Goal: Use online tool/utility: Utilize a website feature to perform a specific function

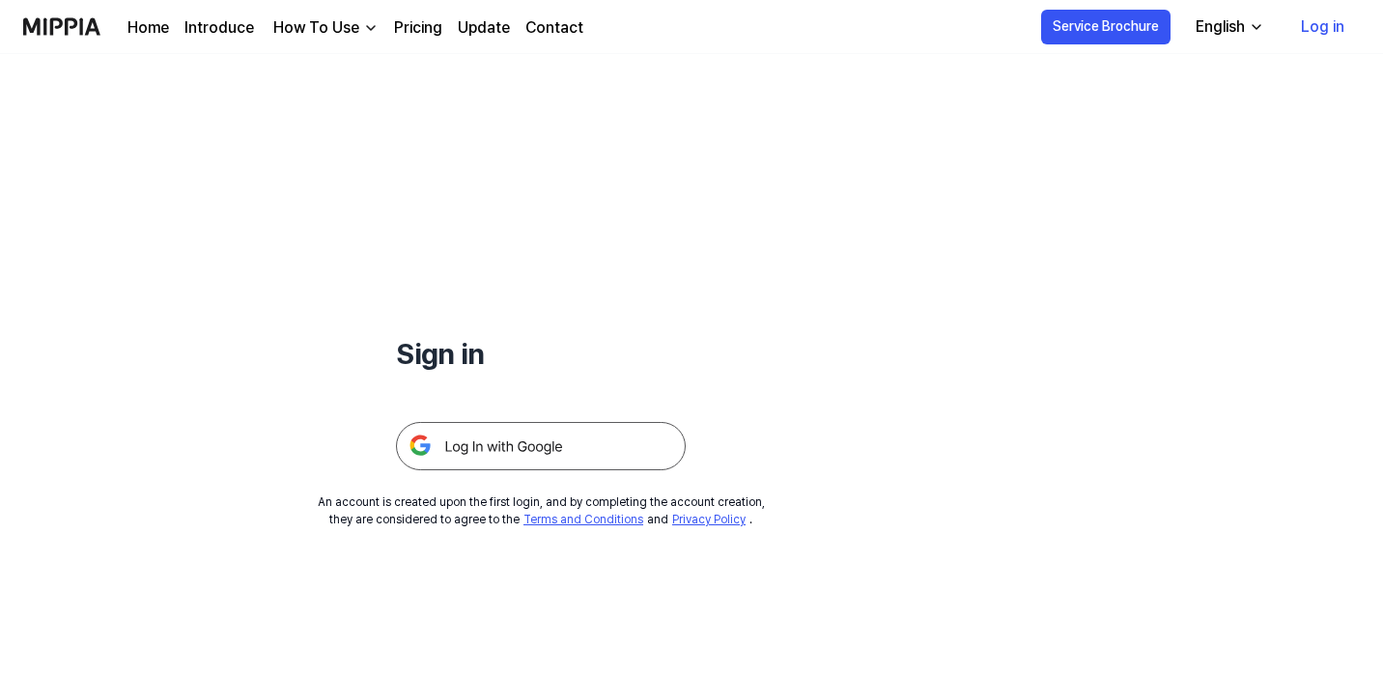
scroll to position [522, 0]
click at [142, 36] on link "Home" at bounding box center [149, 27] width 42 height 23
click at [597, 446] on img at bounding box center [541, 446] width 290 height 48
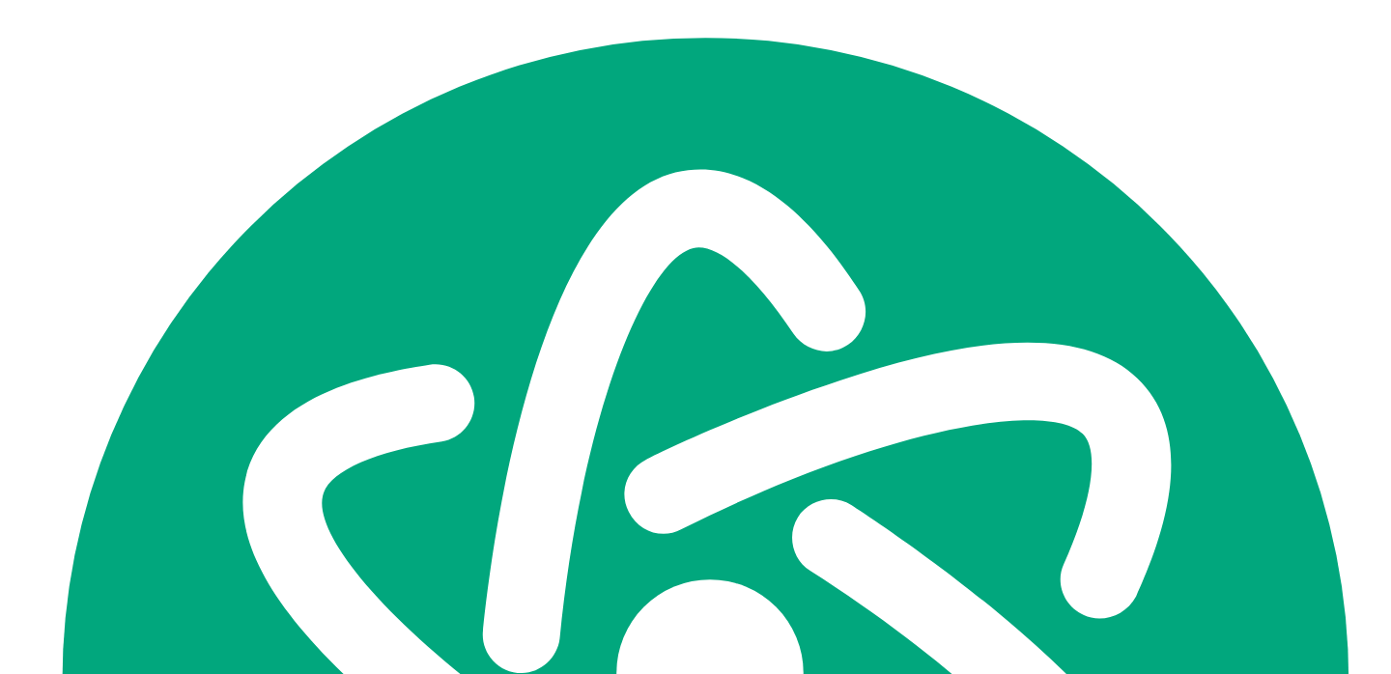
scroll to position [522, 0]
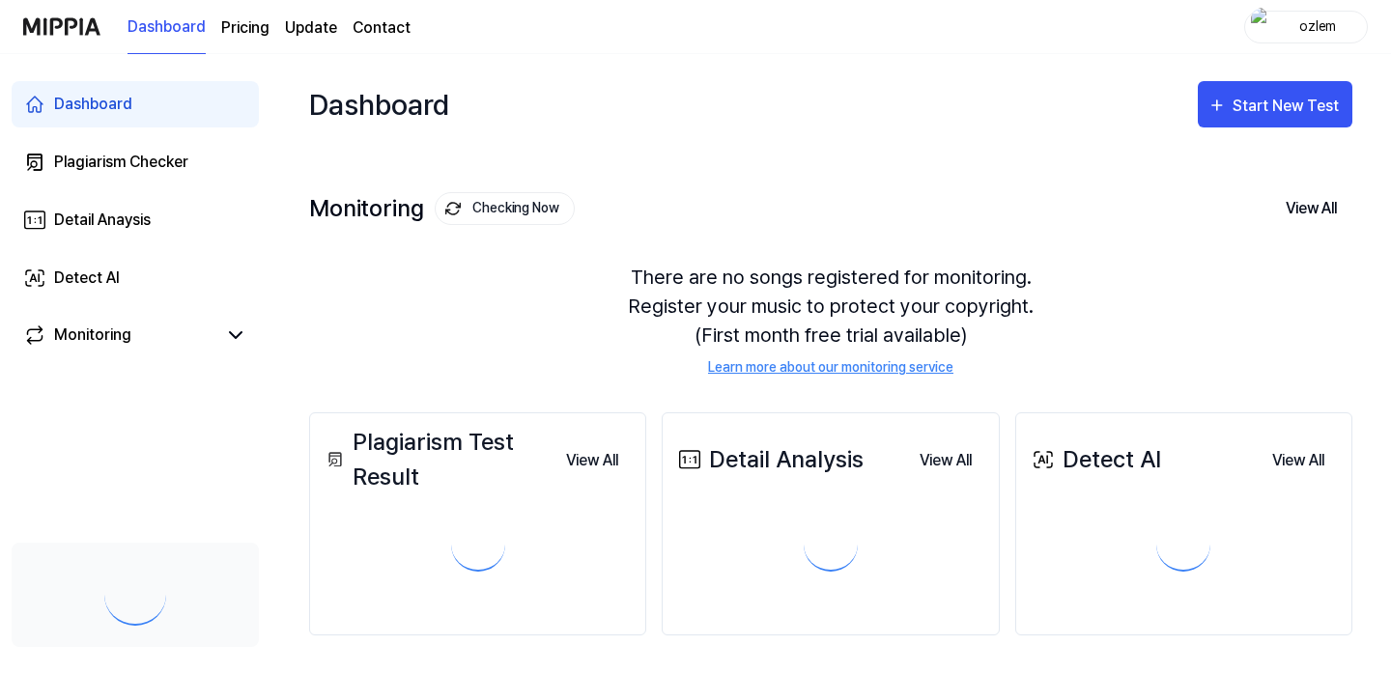
scroll to position [522, 0]
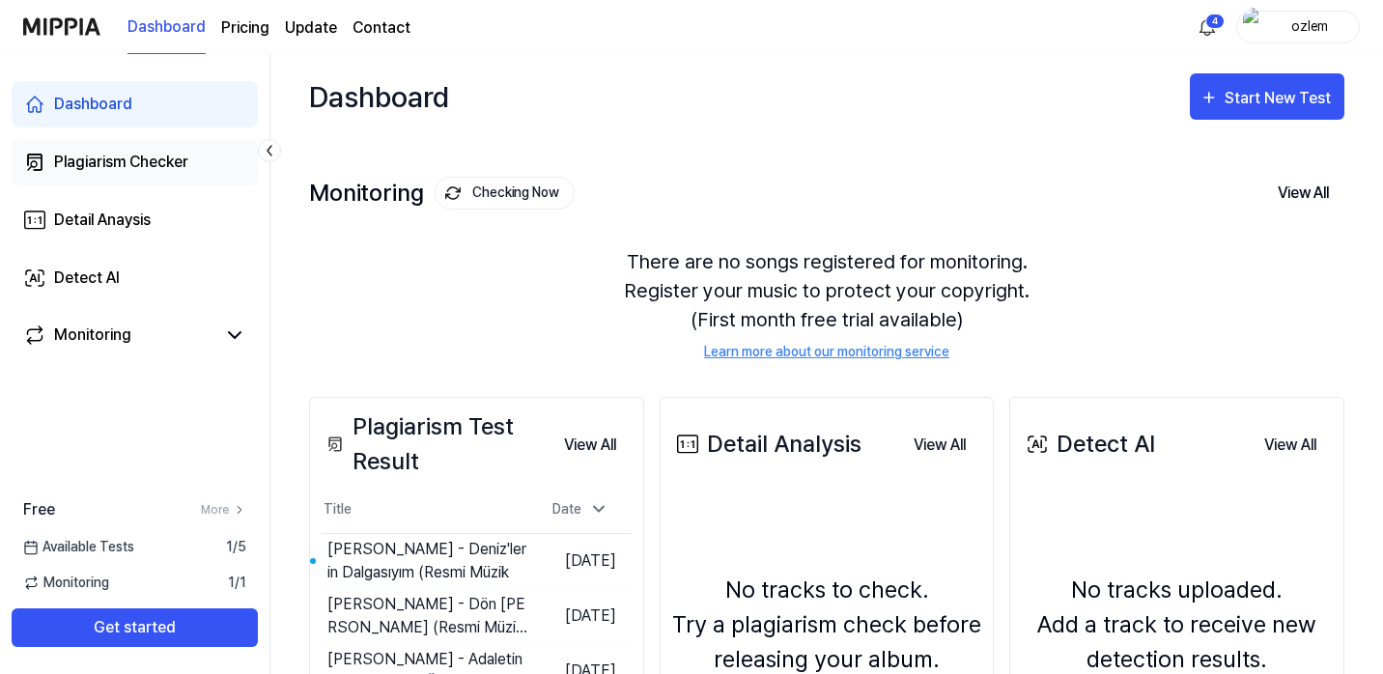
click at [133, 154] on div "Plagiarism Checker" at bounding box center [121, 162] width 134 height 23
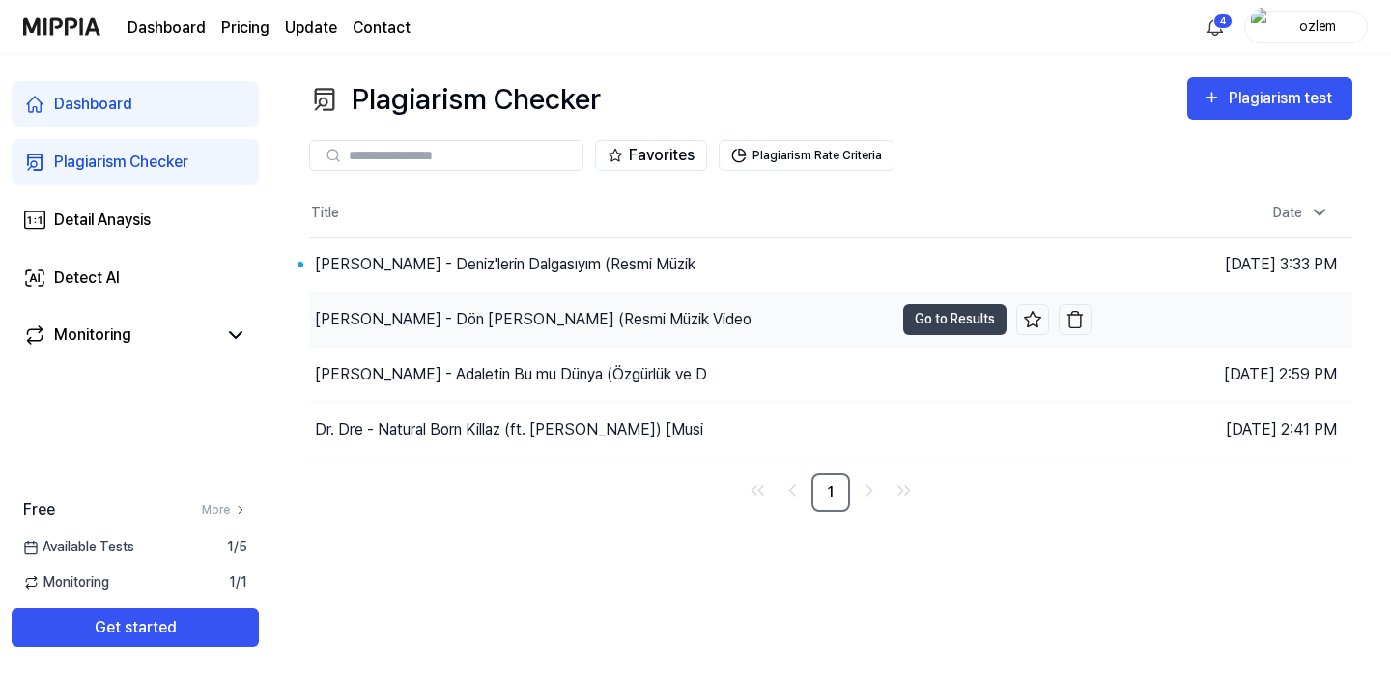
click at [596, 308] on div "Selda Bağcan - Dön Gel Birtanem (Resmi Müzik Video" at bounding box center [533, 319] width 437 height 23
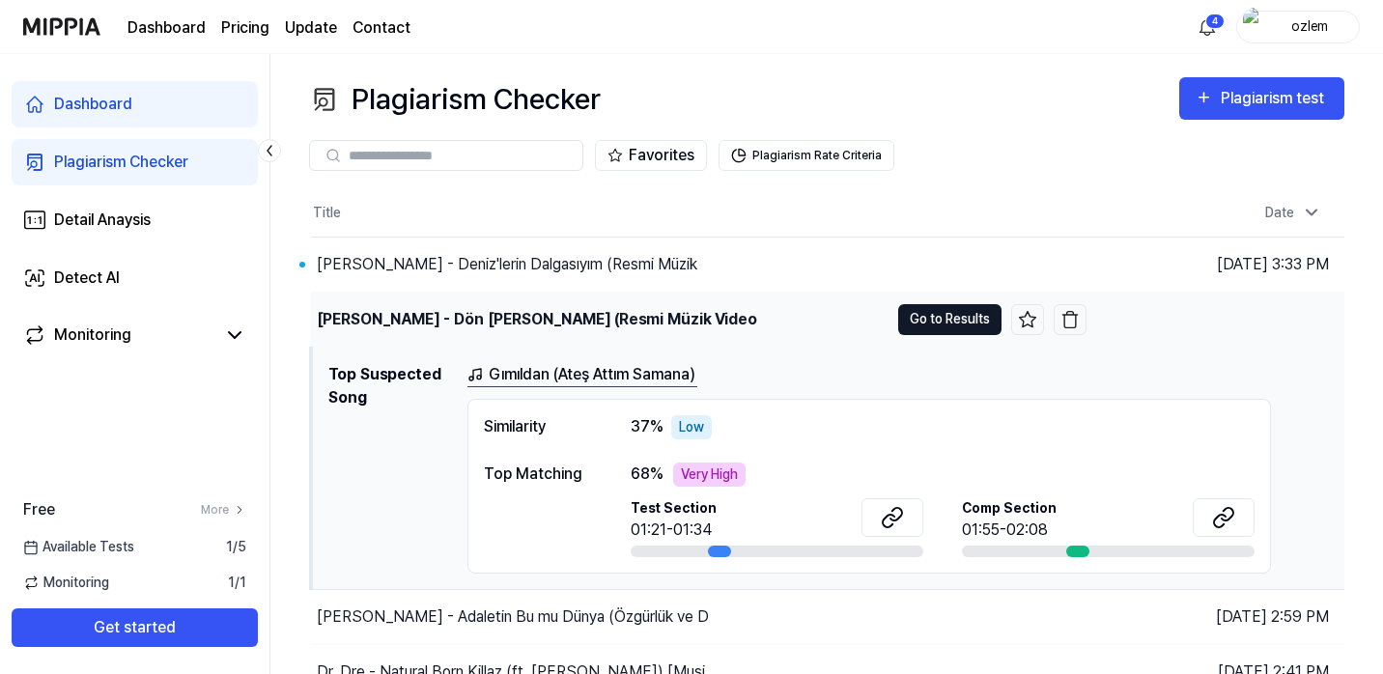
click at [951, 326] on button "Go to Results" at bounding box center [949, 319] width 103 height 31
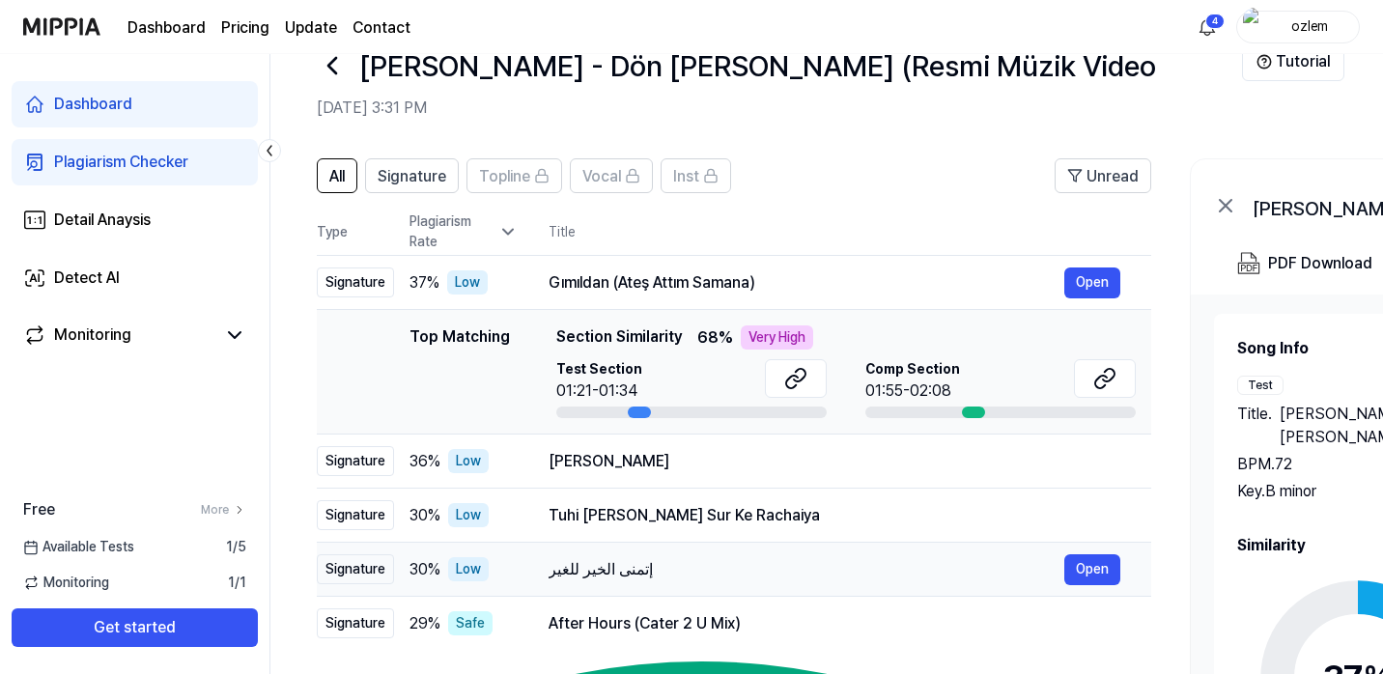
scroll to position [52, 0]
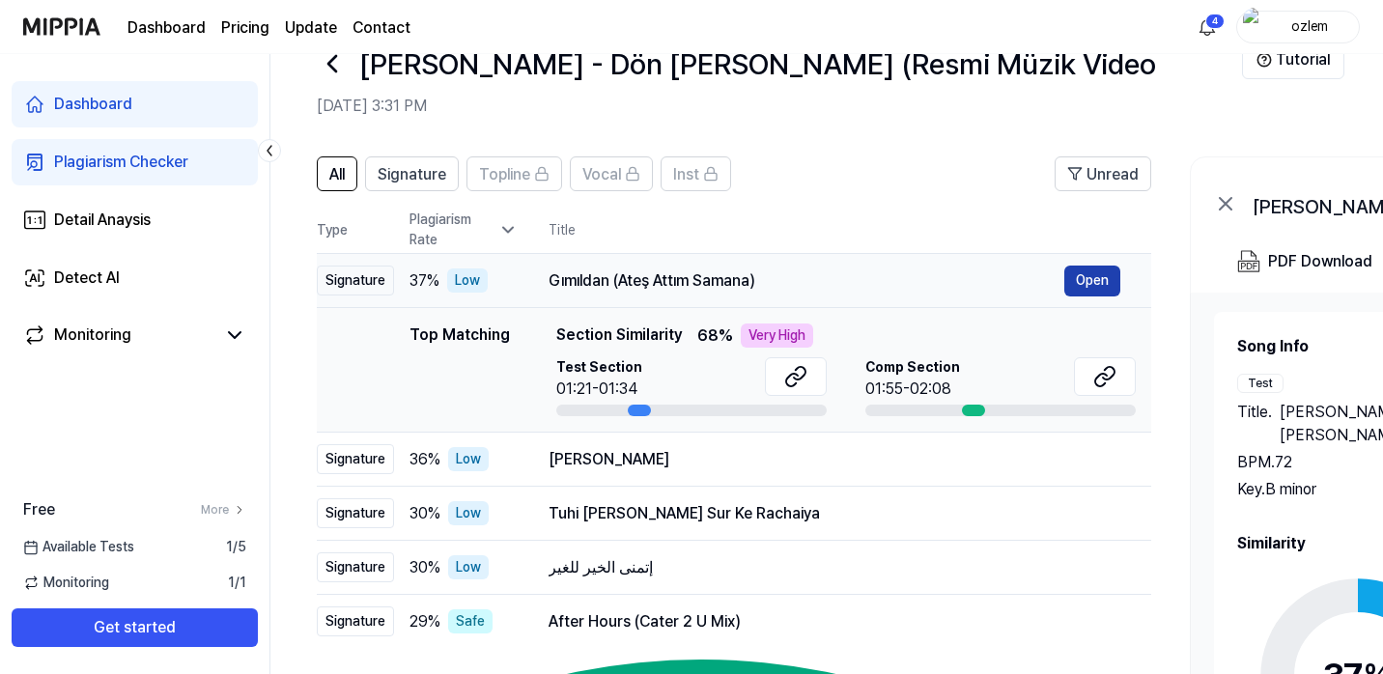
click at [1090, 283] on button "Open" at bounding box center [1092, 281] width 56 height 31
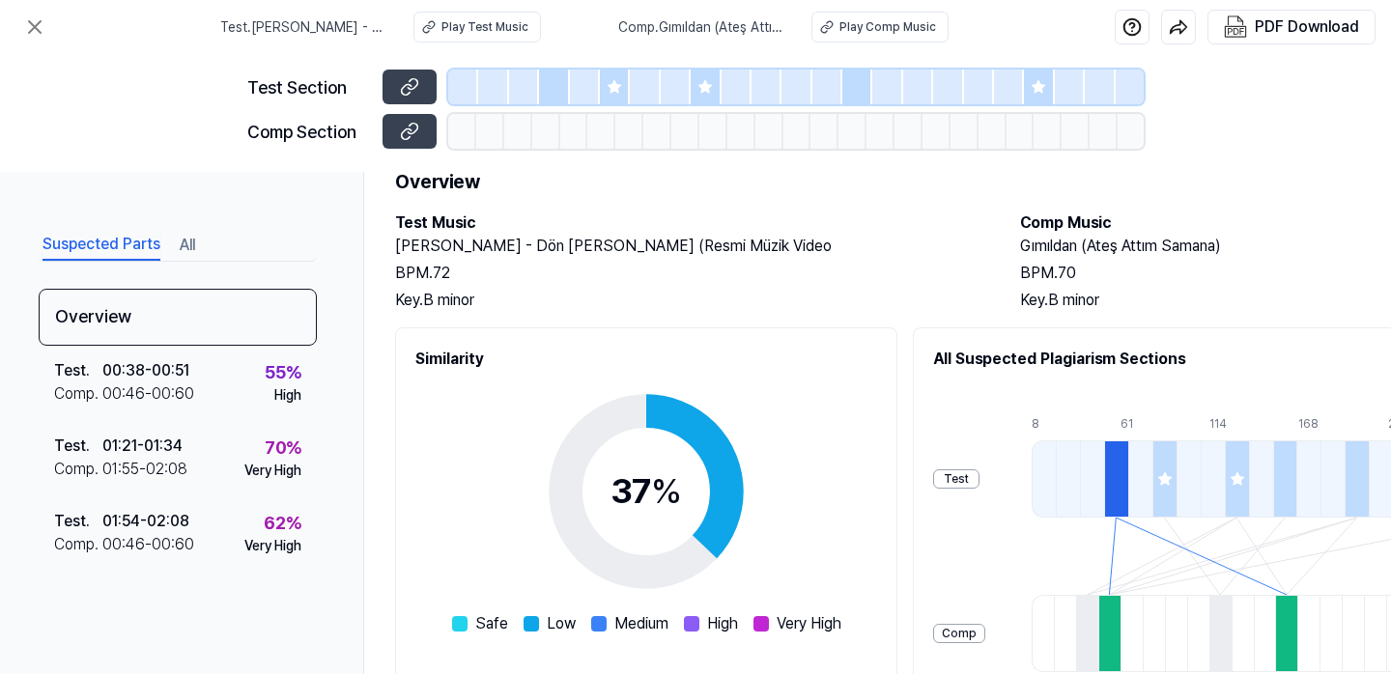
scroll to position [0, 0]
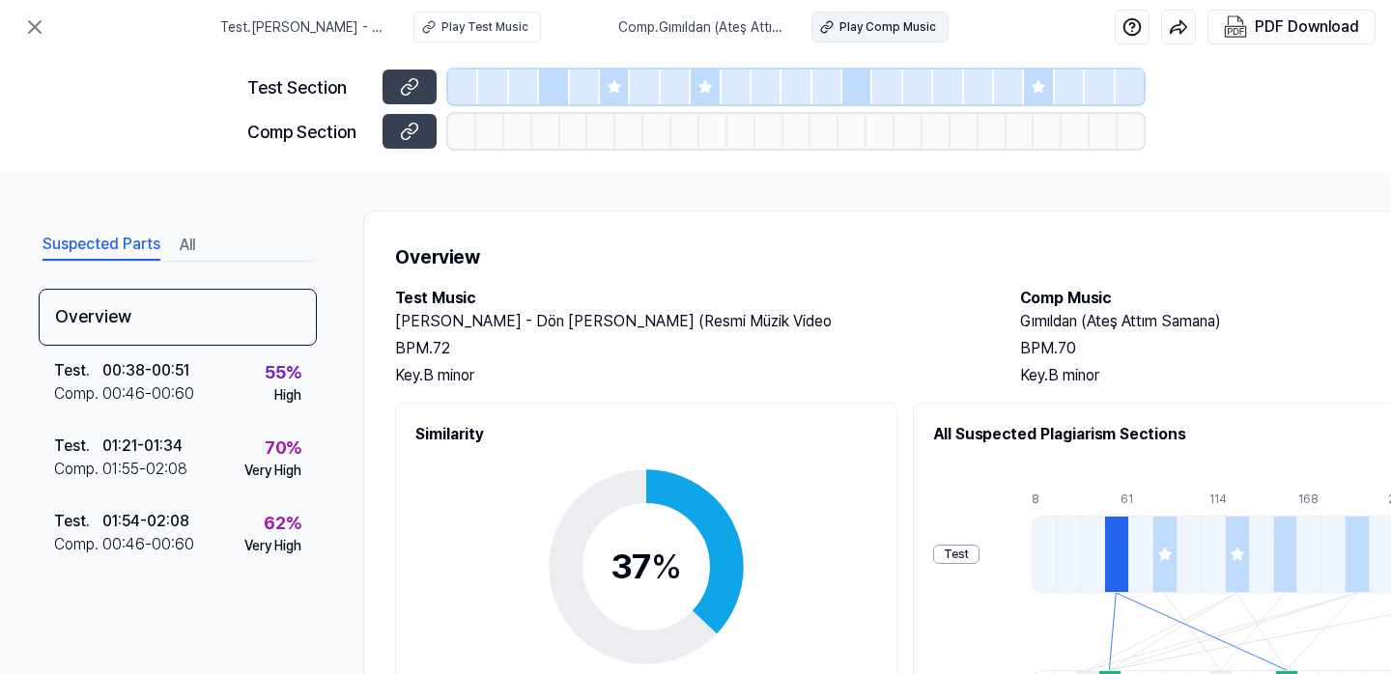
click at [874, 35] on div "Play Comp Music" at bounding box center [887, 26] width 97 height 17
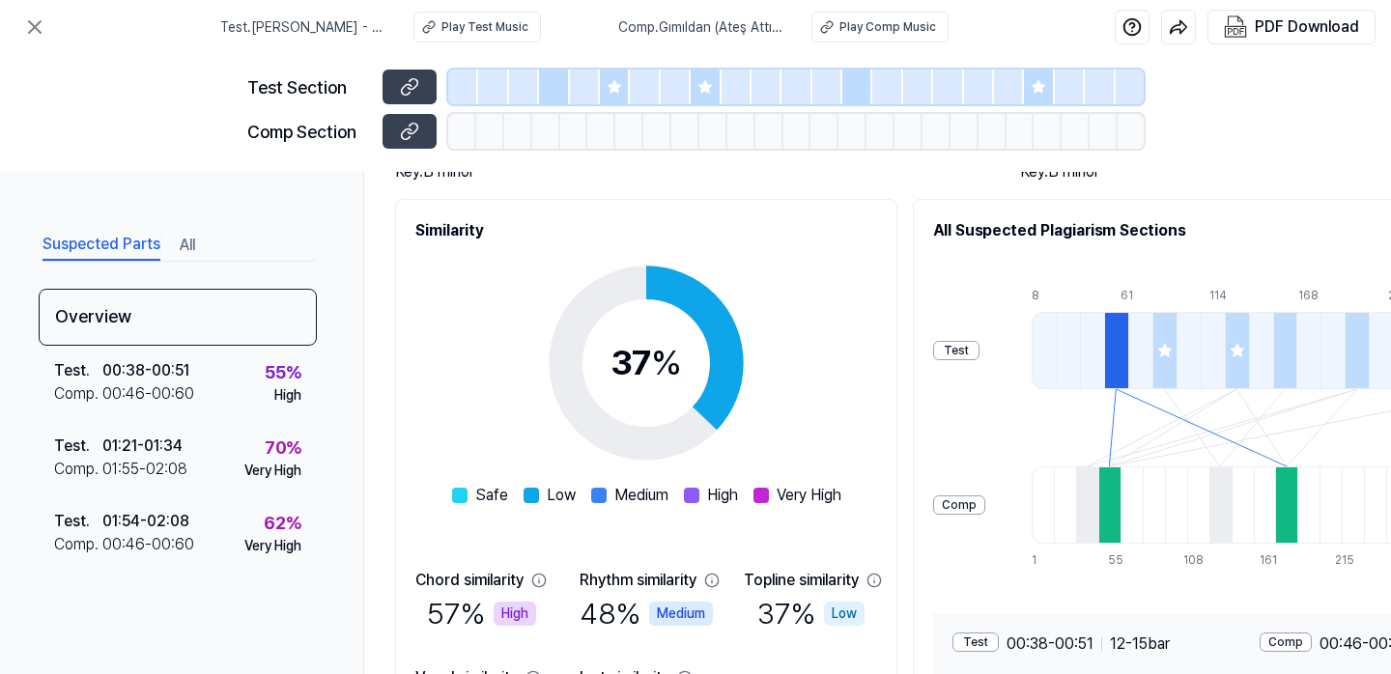
scroll to position [207, 0]
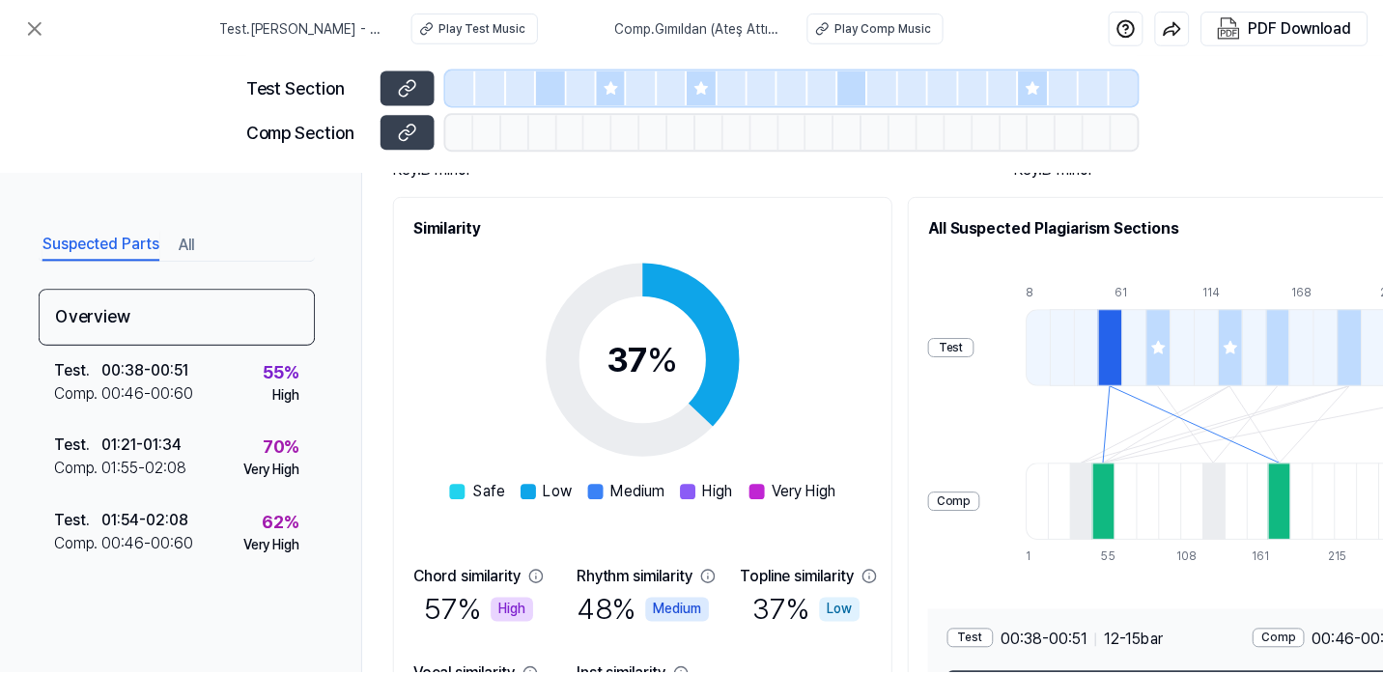
scroll to position [52, 0]
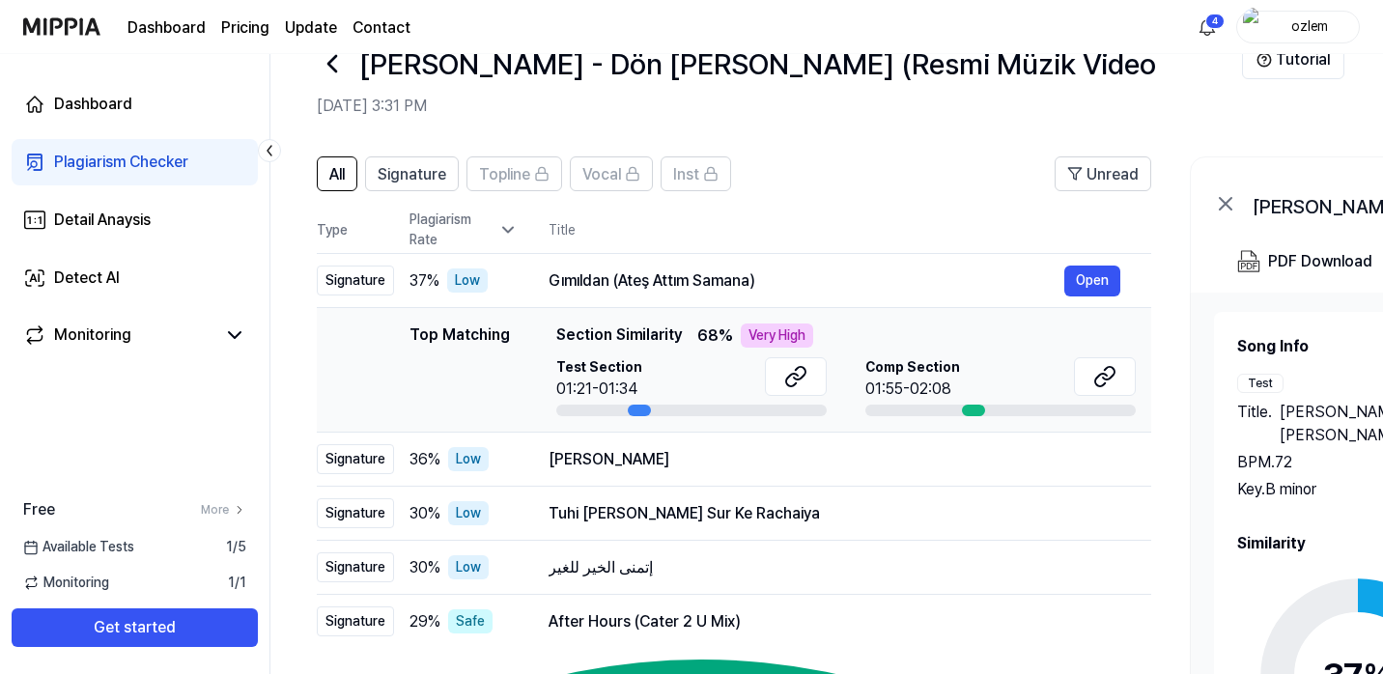
click at [329, 71] on icon at bounding box center [332, 63] width 31 height 31
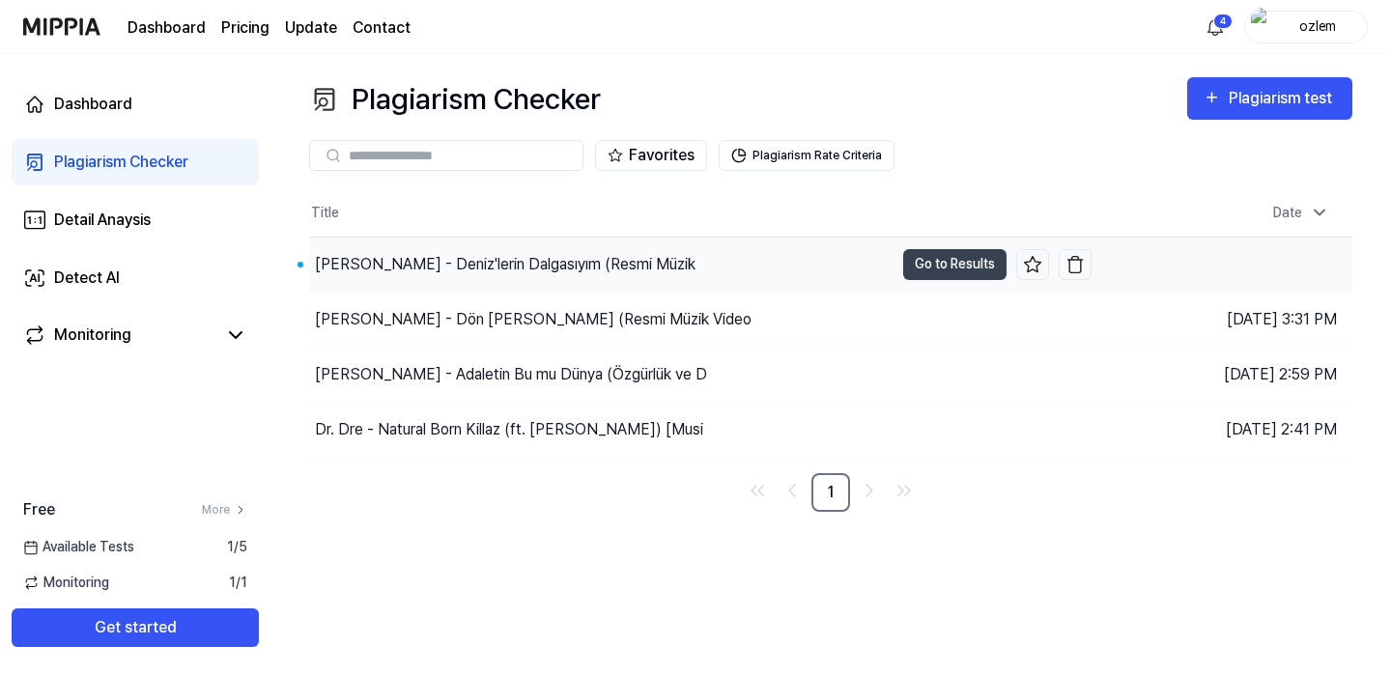
click at [527, 269] on div "Selda Bağcan - Deniz'lerin Dalgasıyım (Resmi Müzik" at bounding box center [505, 264] width 381 height 23
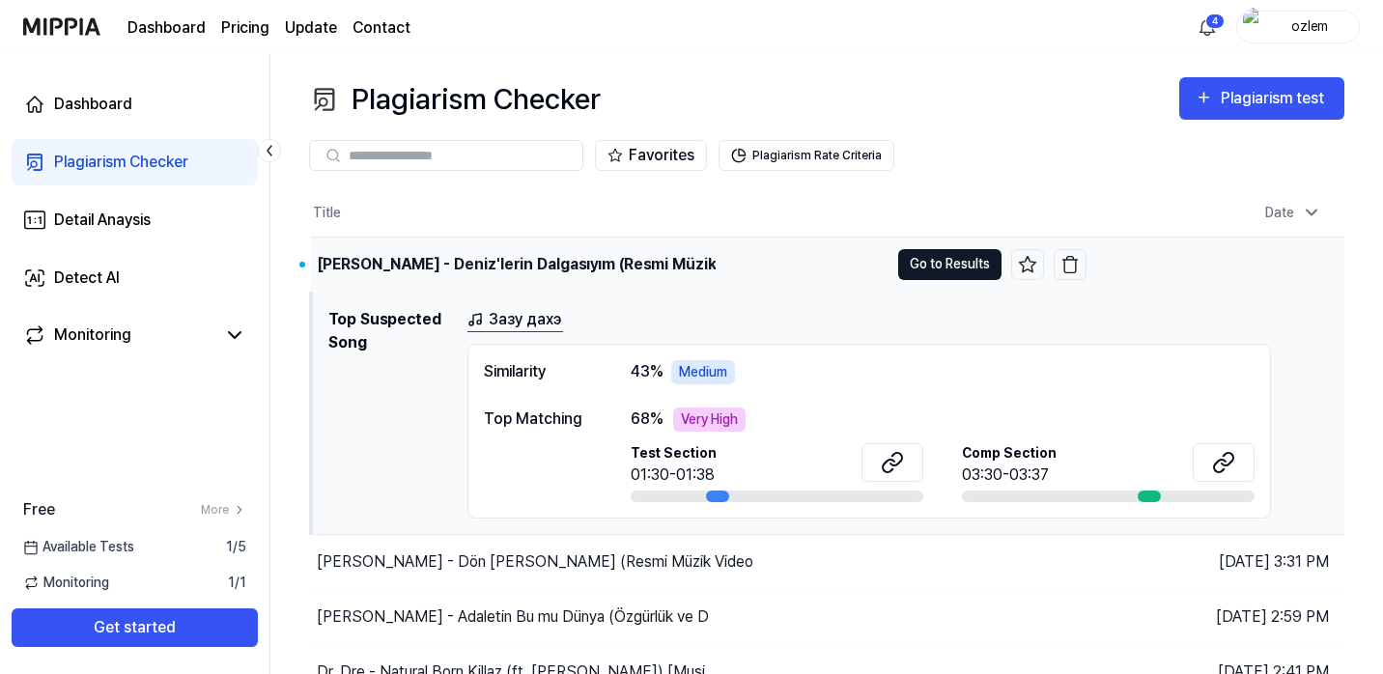
click at [918, 269] on button "Go to Results" at bounding box center [949, 264] width 103 height 31
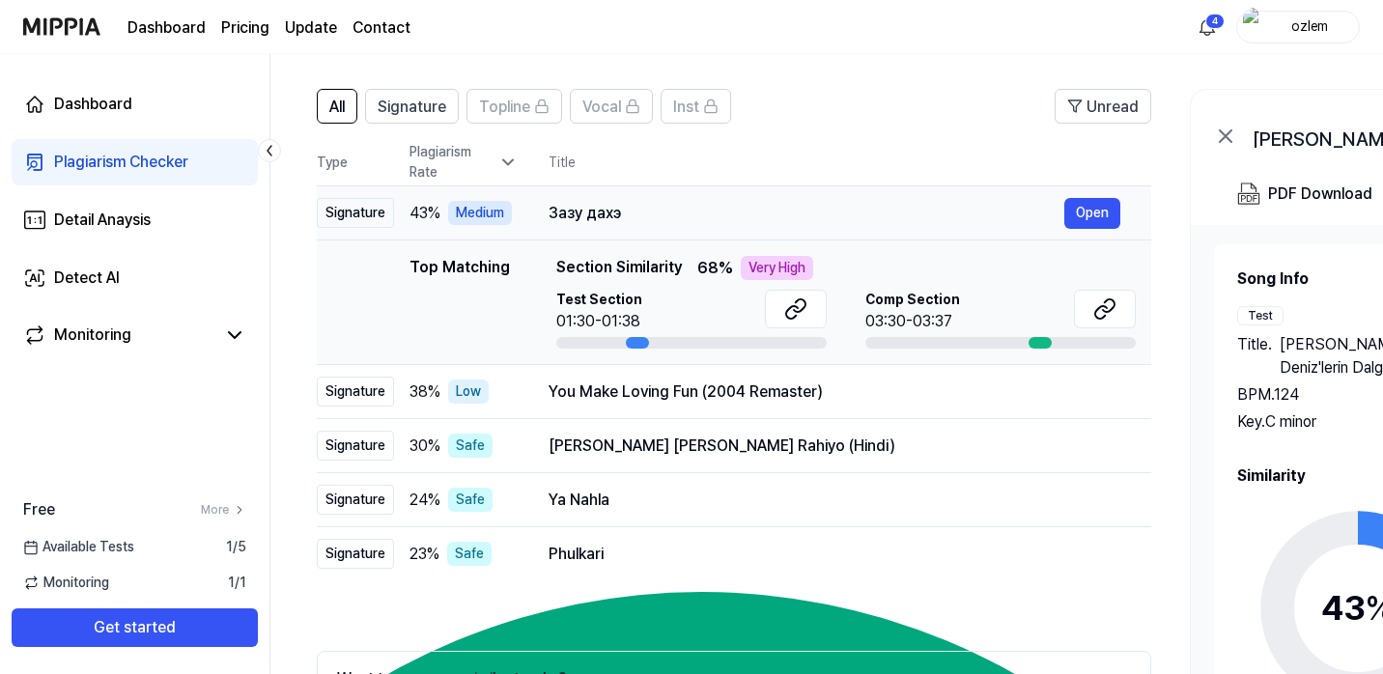
scroll to position [106, 0]
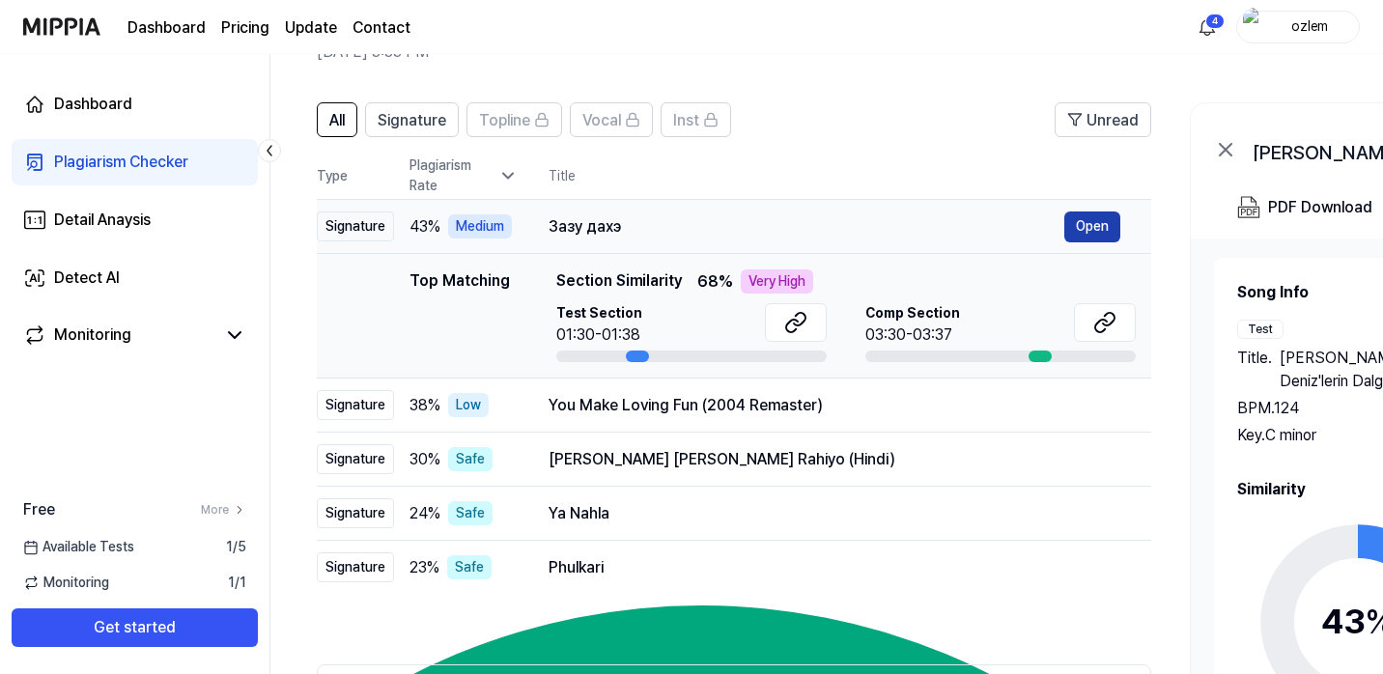
click at [1090, 228] on button "Open" at bounding box center [1092, 227] width 56 height 31
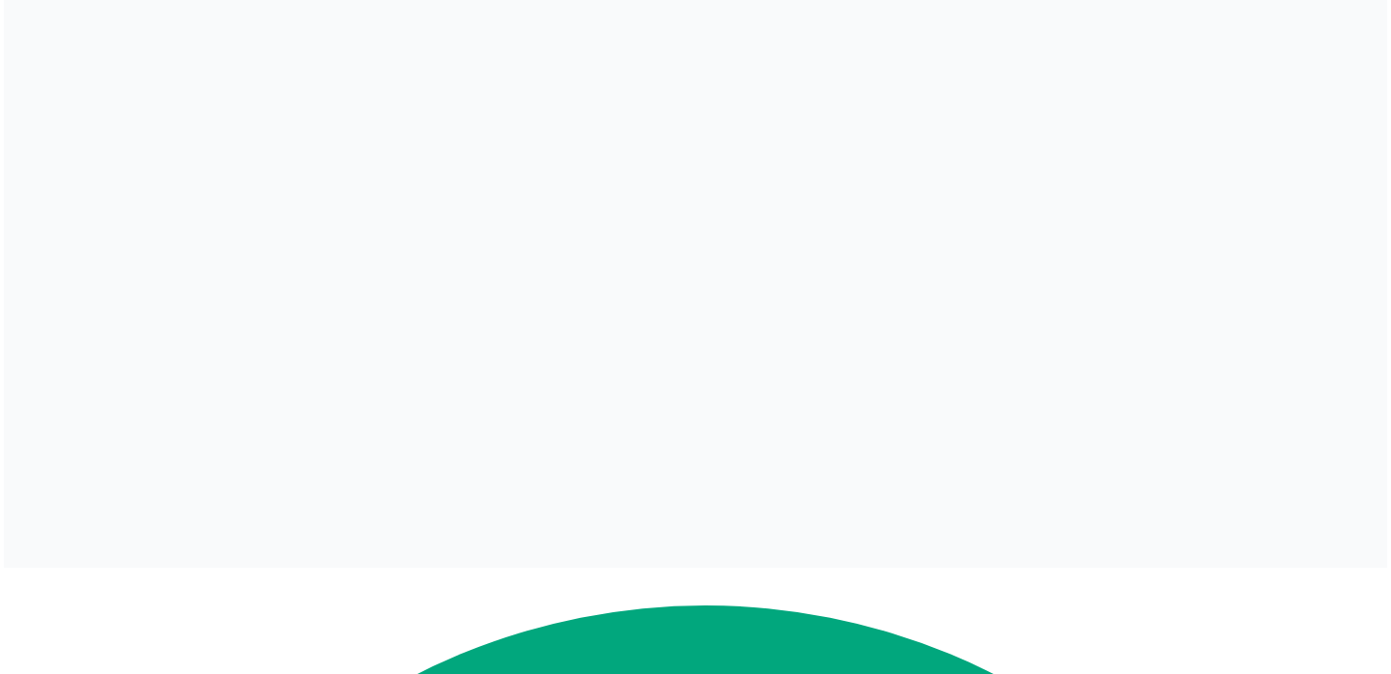
scroll to position [0, 0]
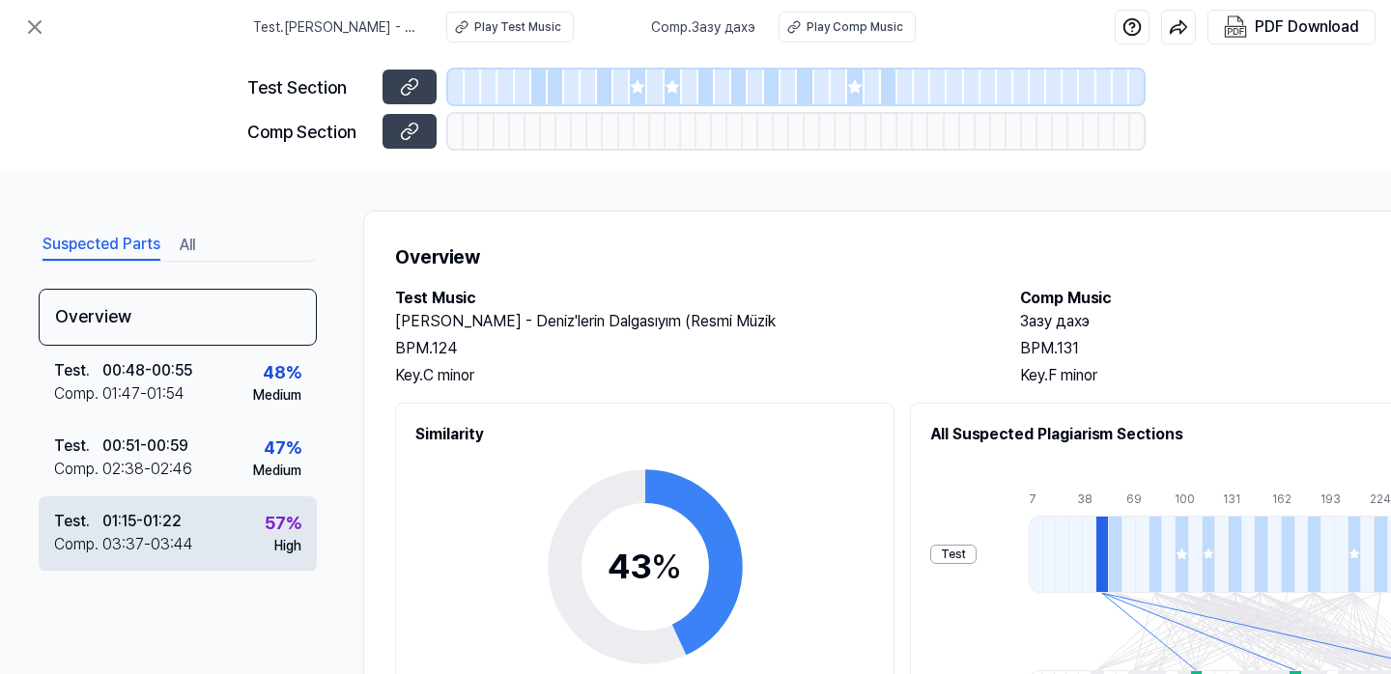
click at [112, 524] on div "01:15 - 01:22" at bounding box center [141, 521] width 79 height 23
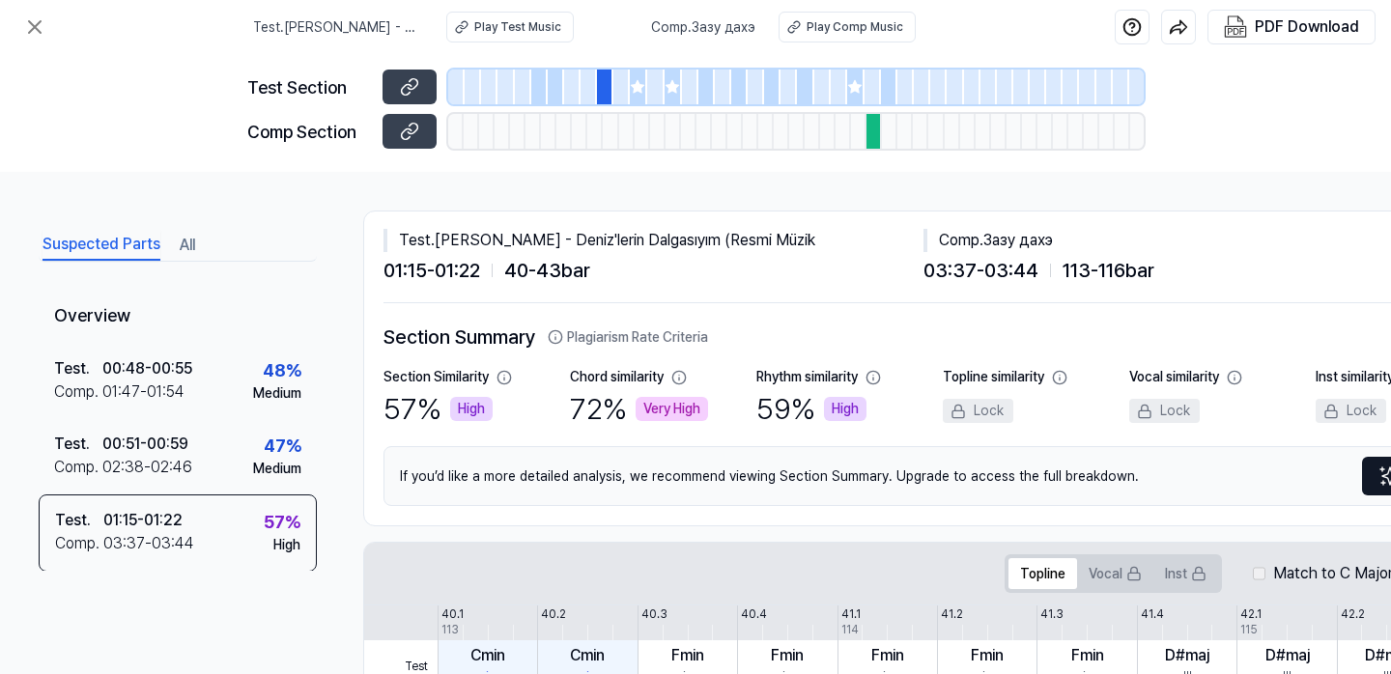
drag, startPoint x: 560, startPoint y: 389, endPoint x: 616, endPoint y: 388, distance: 56.0
type textarea "**********"
click at [574, 388] on div "Section Similarity 57 % High Chord similarity 72 % Very High Rhythm similarity …" at bounding box center [942, 399] width 1119 height 64
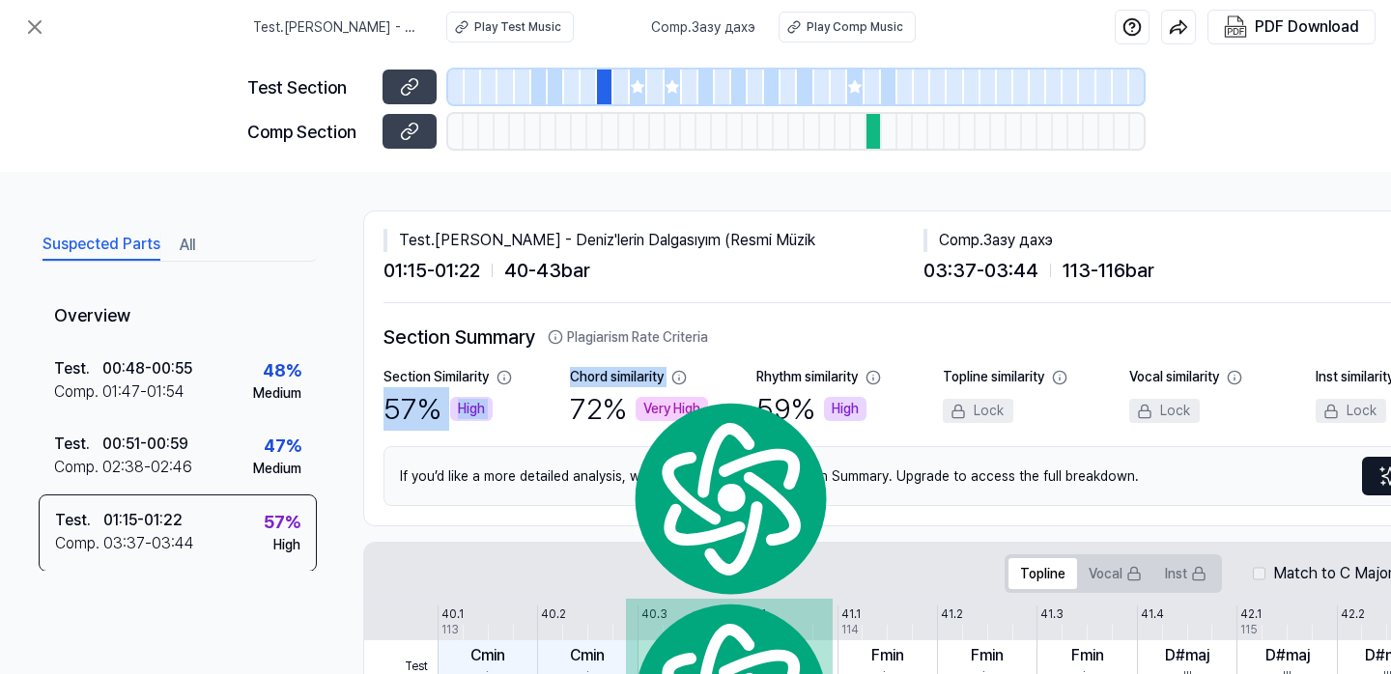
click at [744, 339] on h2 "Section Summary Plagiarism Rate Criteria" at bounding box center [942, 337] width 1119 height 29
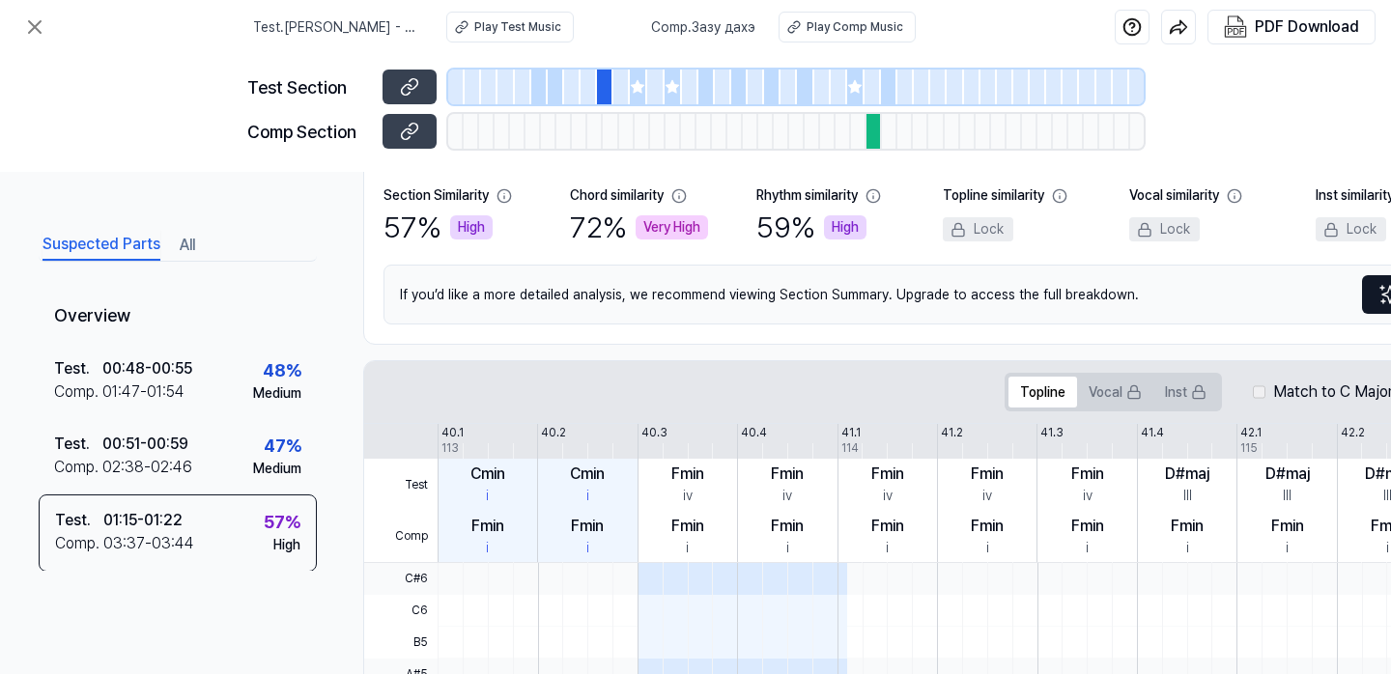
scroll to position [226, 0]
